Goal: Find specific page/section

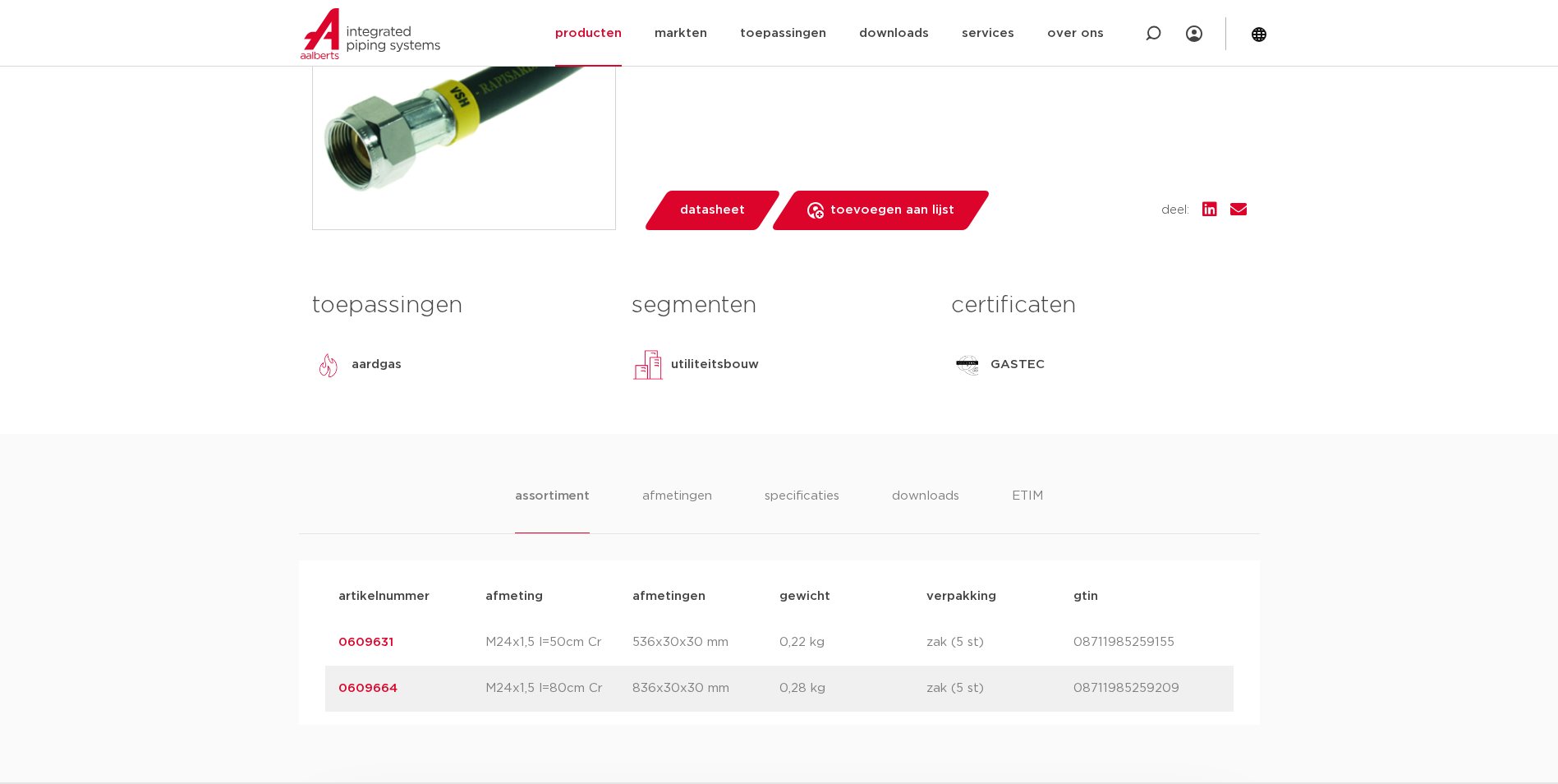
scroll to position [822, 0]
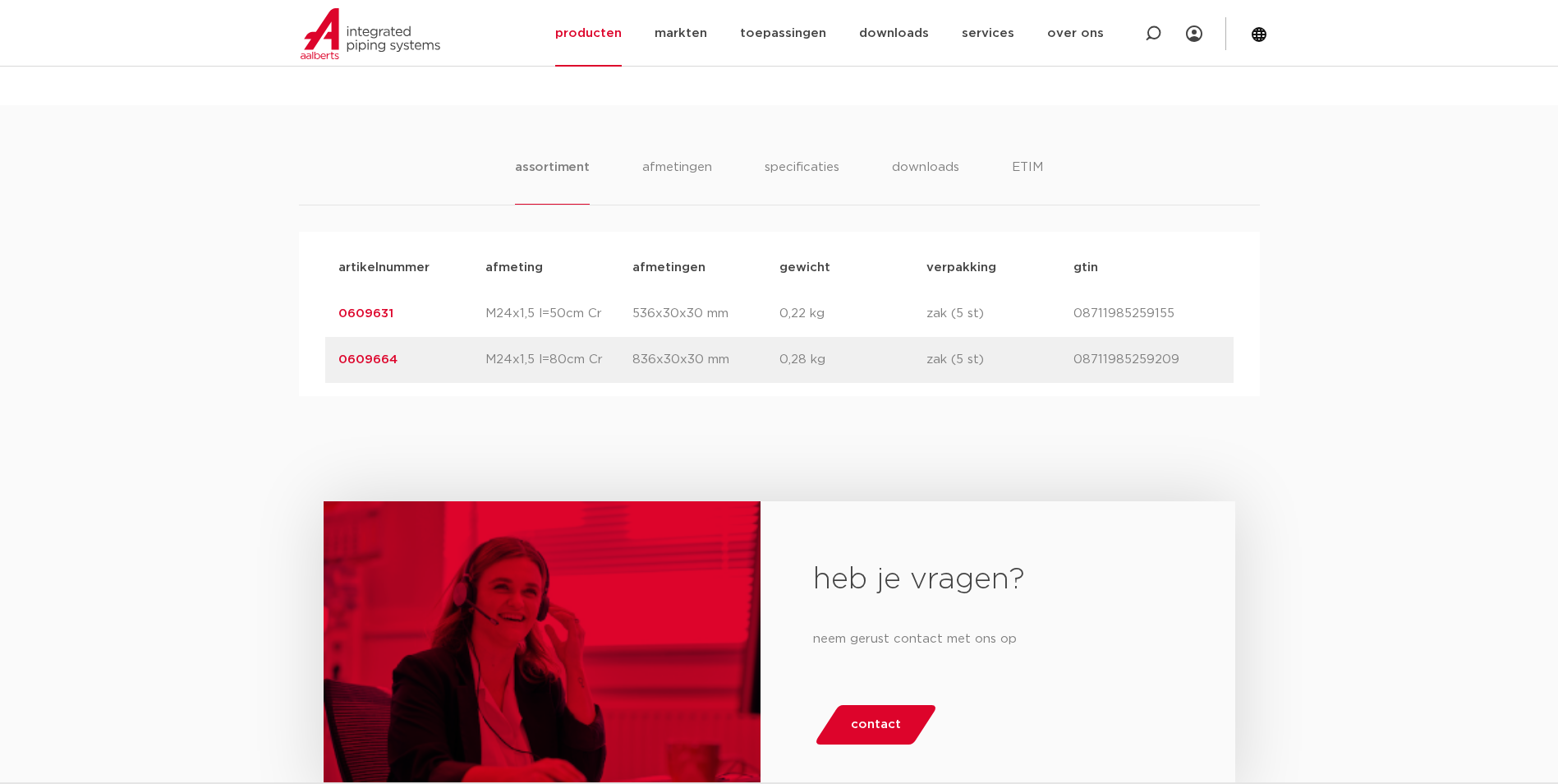
click at [676, 323] on p "536x30x30 mm" at bounding box center [705, 313] width 147 height 20
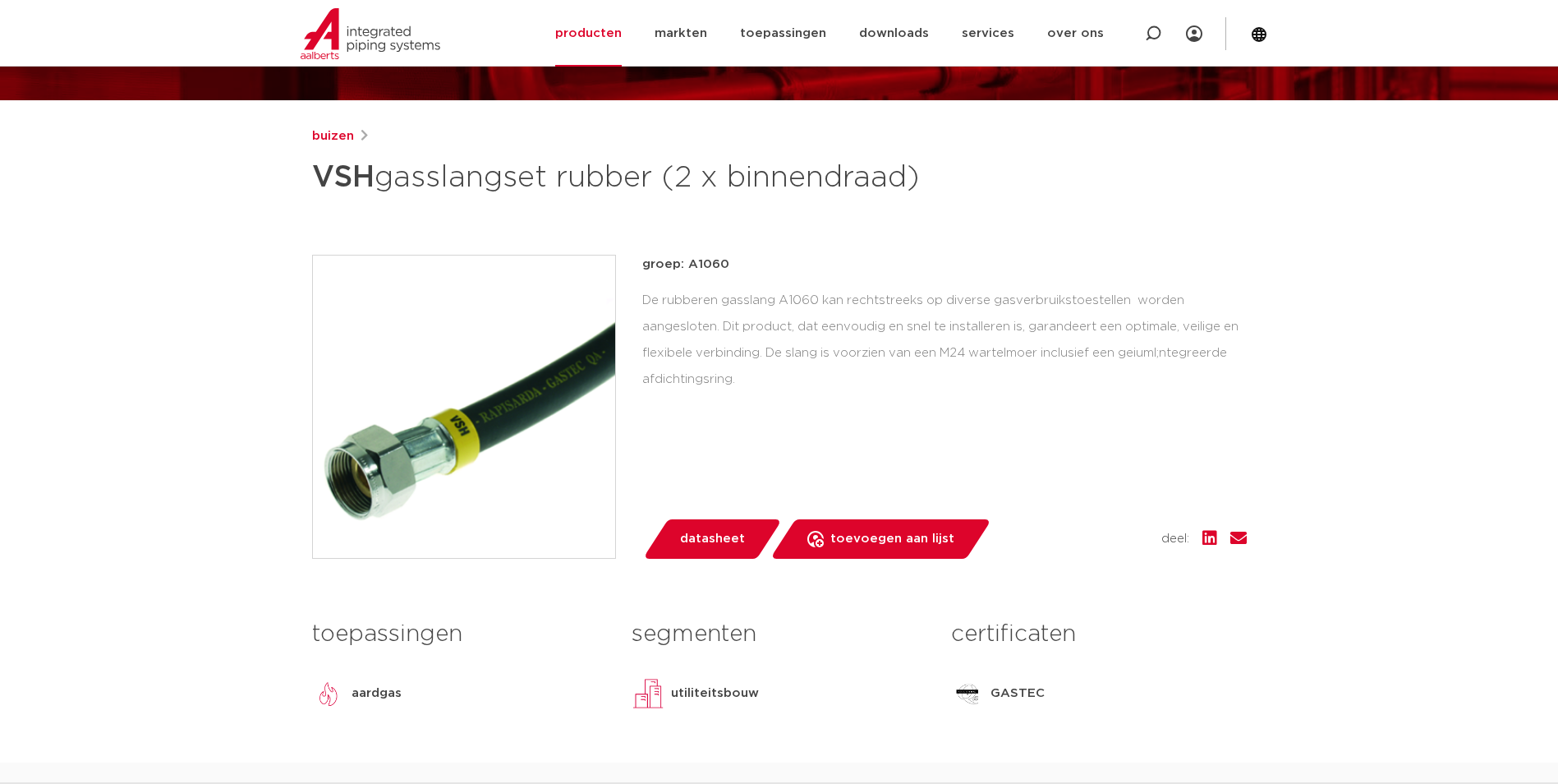
scroll to position [0, 0]
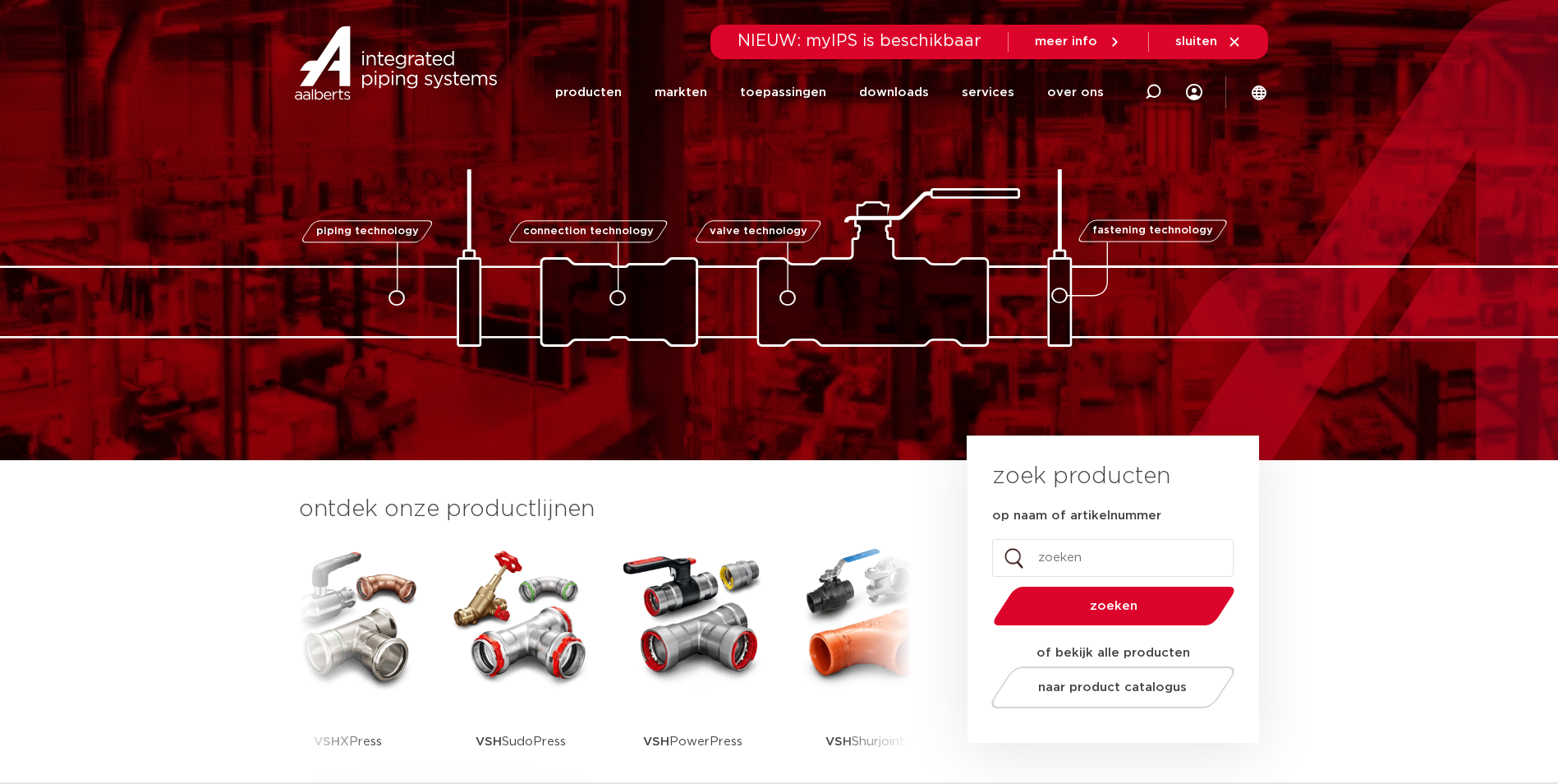
click at [1079, 563] on input "op naam of artikelnummer" at bounding box center [1114, 558] width 242 height 38
type input "060962"
click at [987, 585] on button "zoeken" at bounding box center [1114, 606] width 255 height 42
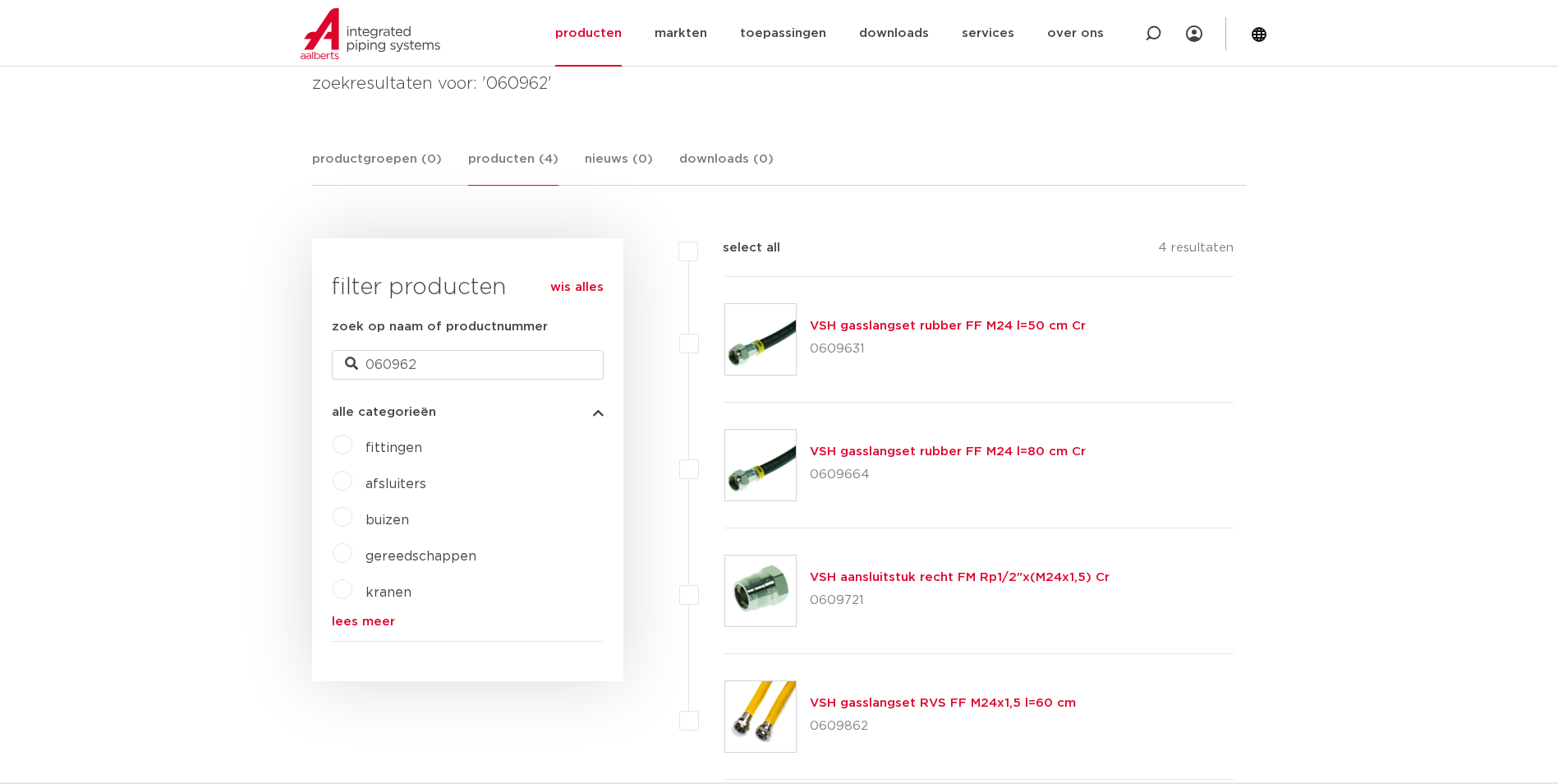
scroll to position [329, 0]
